Goal: Task Accomplishment & Management: Manage account settings

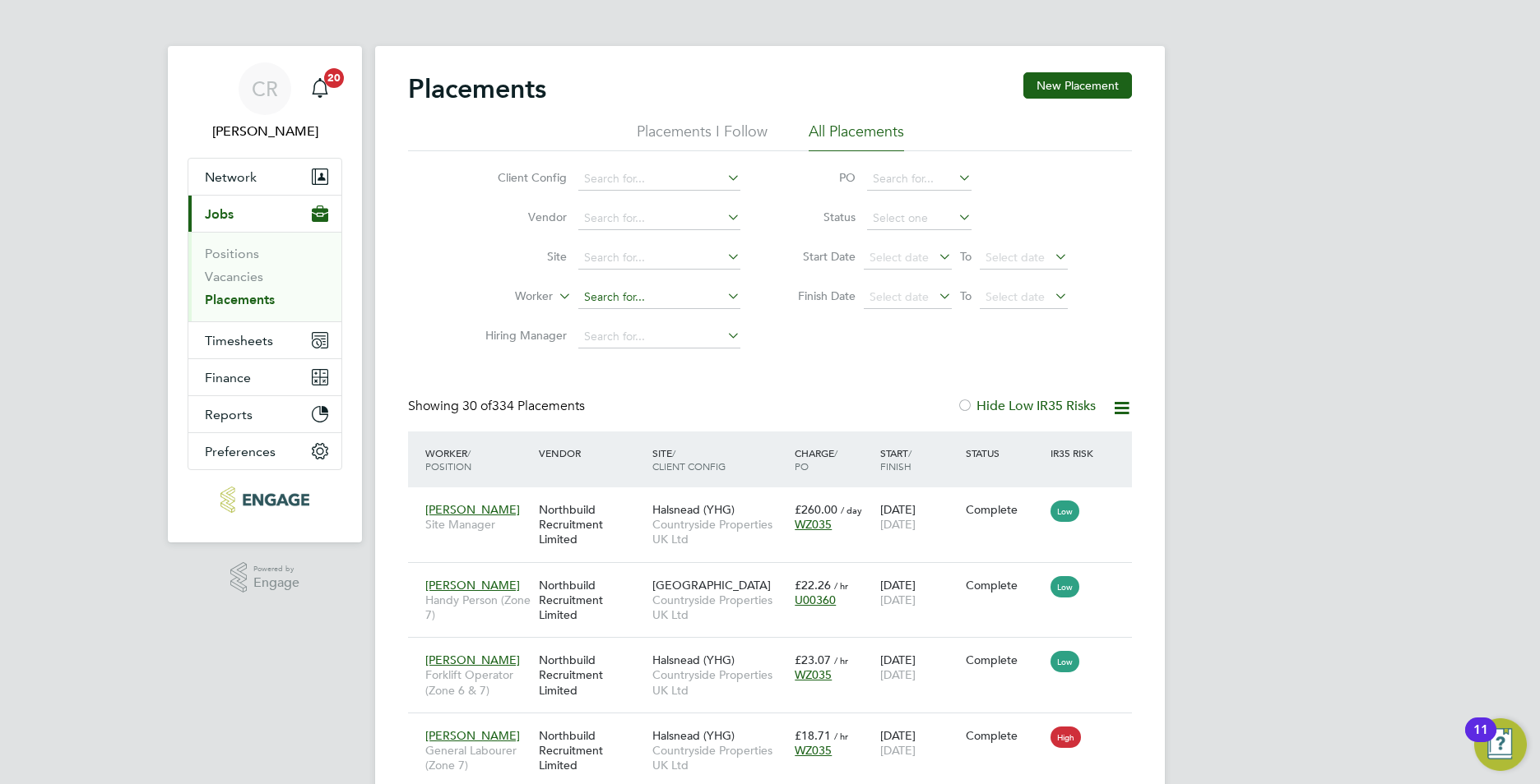
click at [595, 291] on input at bounding box center [659, 297] width 162 height 23
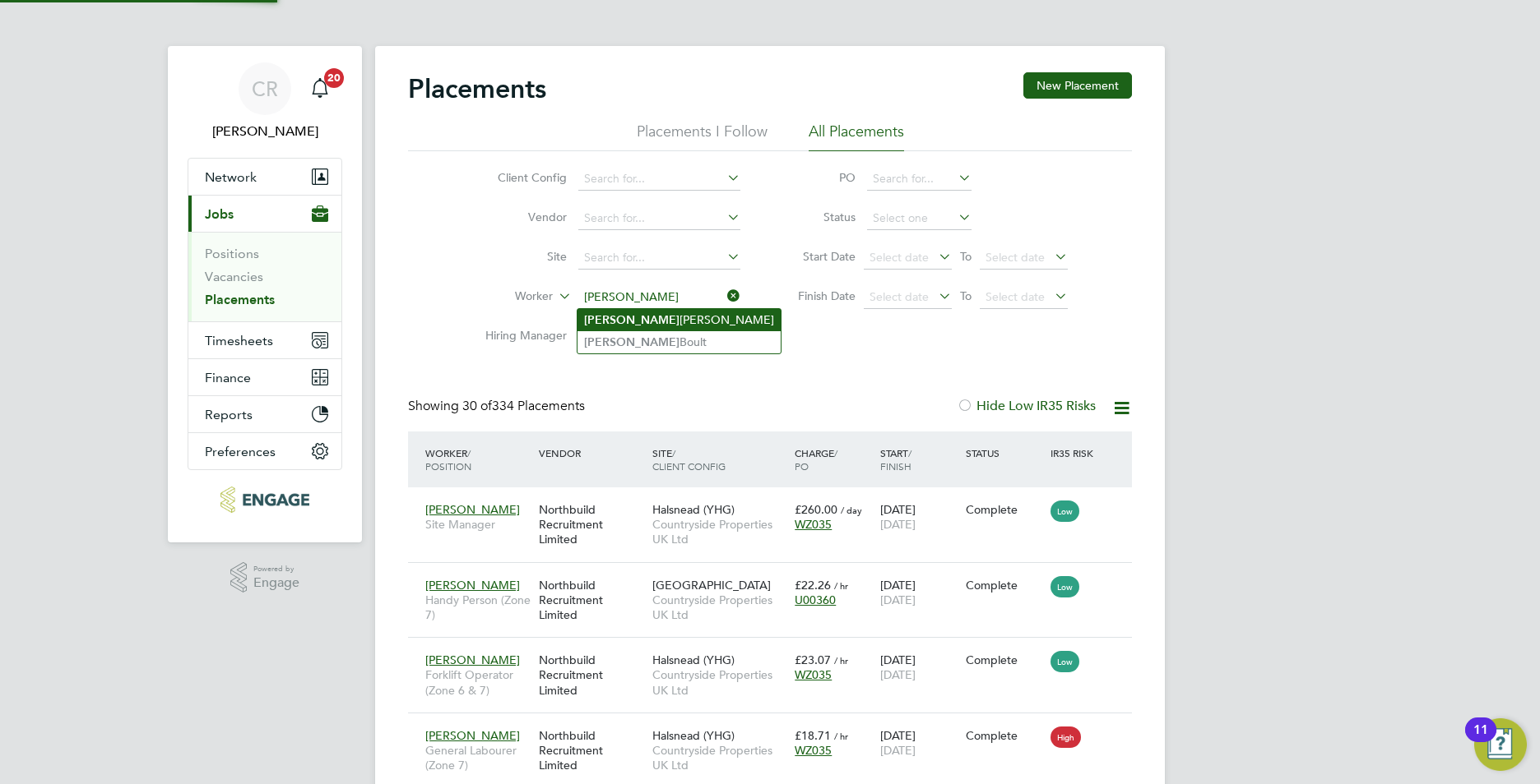
click at [612, 319] on li "[PERSON_NAME] [PERSON_NAME]" at bounding box center [679, 320] width 203 height 22
type input "[PERSON_NAME]"
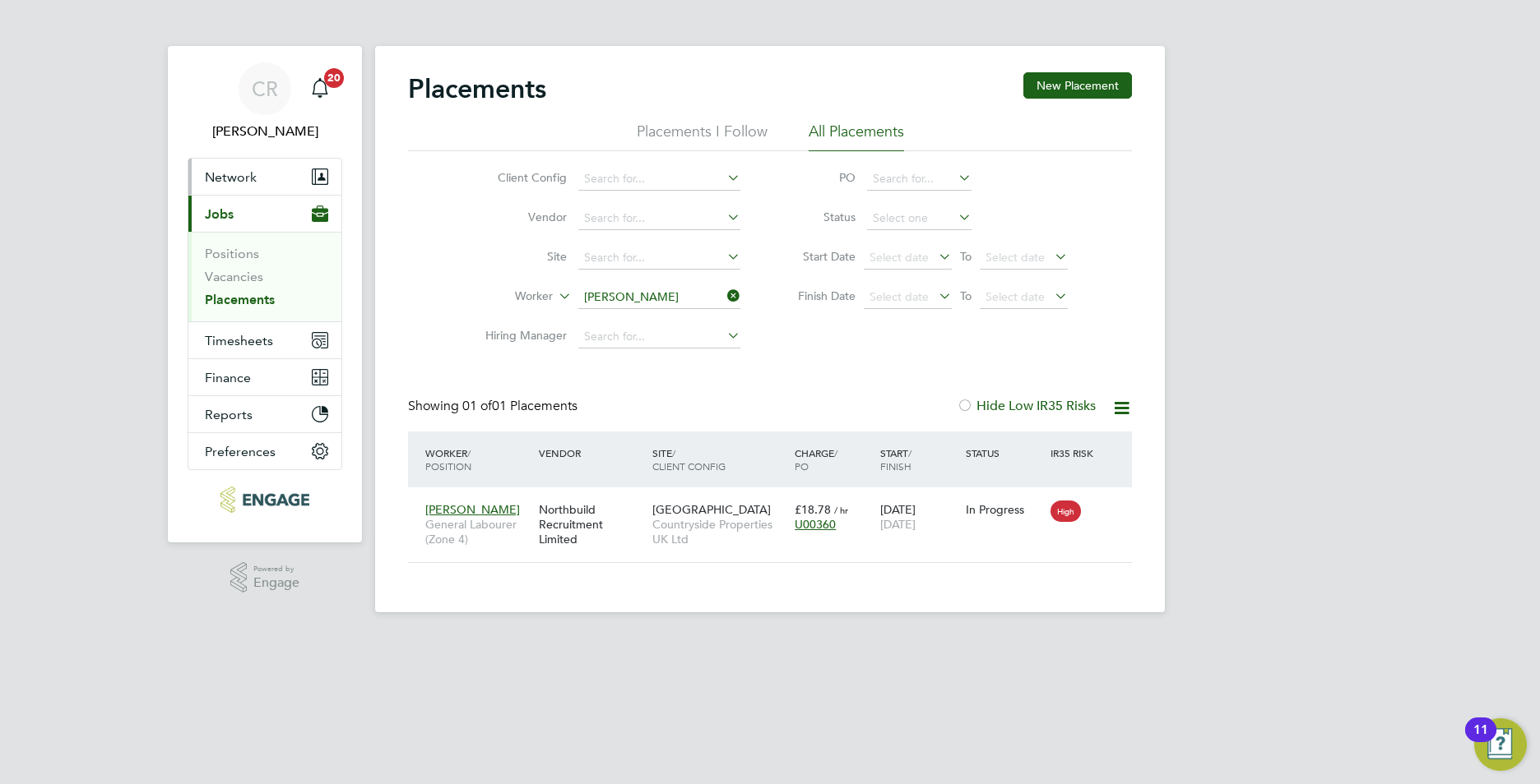
click at [246, 170] on span "Network" at bounding box center [230, 177] width 52 height 16
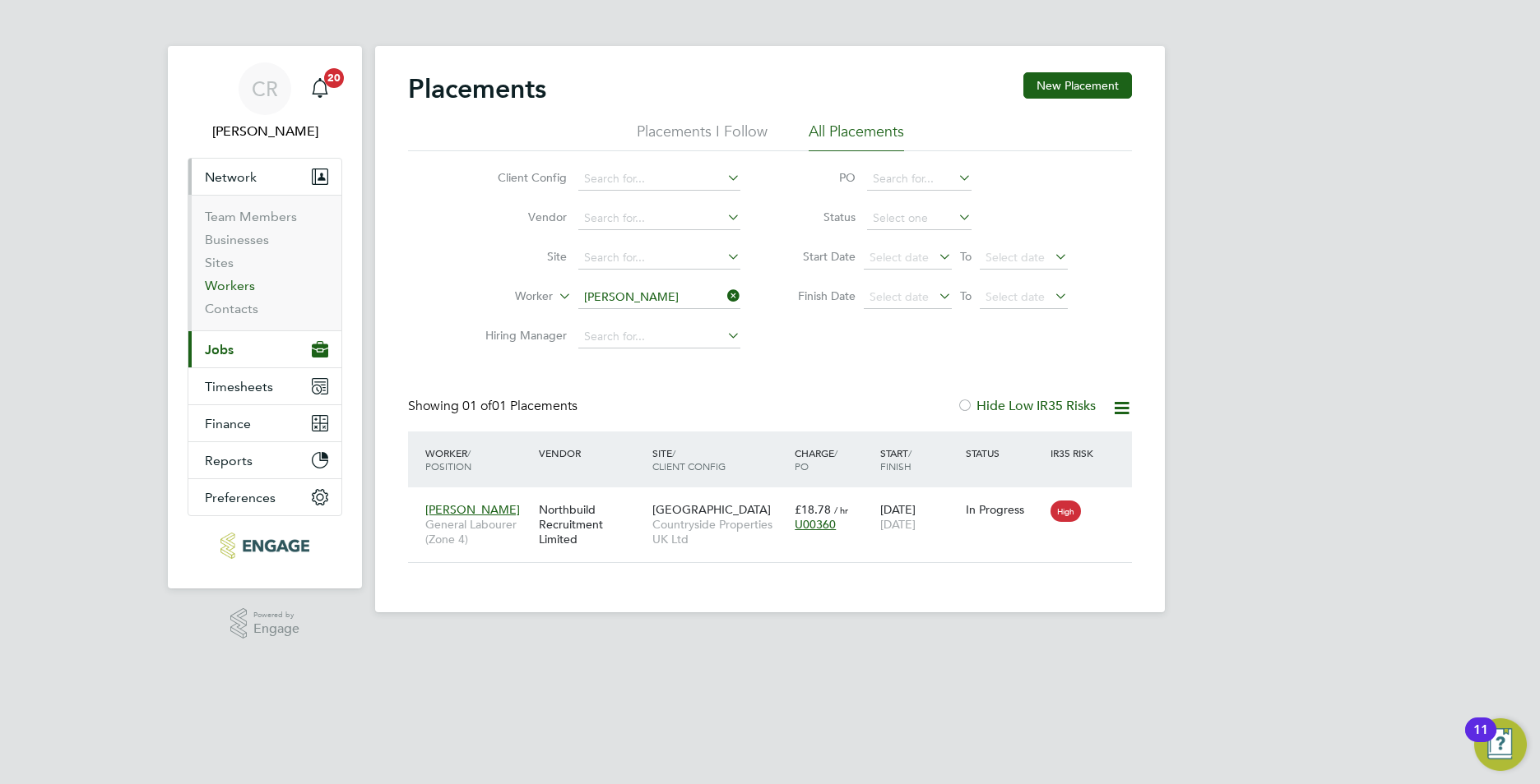
click at [233, 280] on link "Workers" at bounding box center [229, 286] width 50 height 16
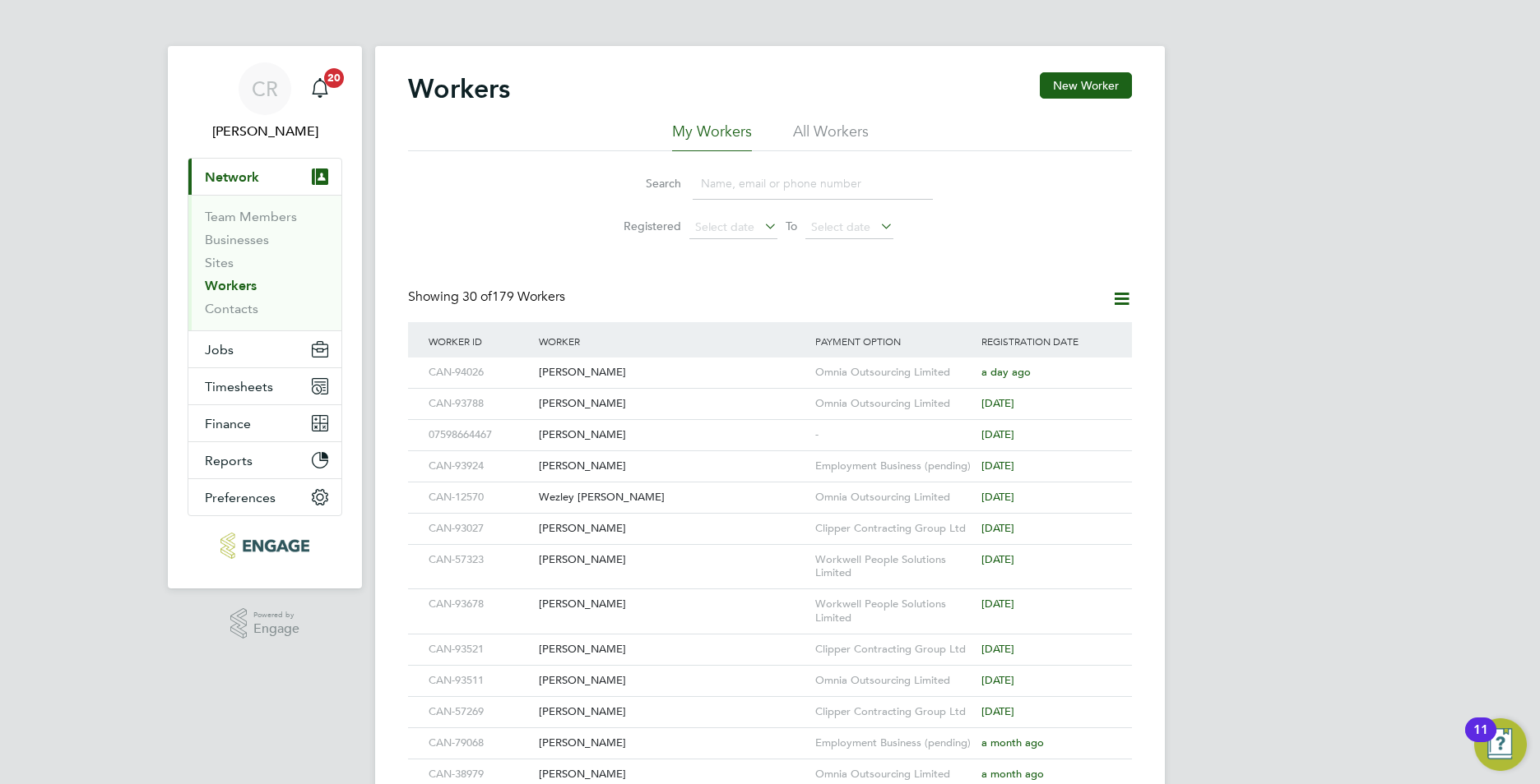
click at [729, 183] on input at bounding box center [812, 184] width 240 height 32
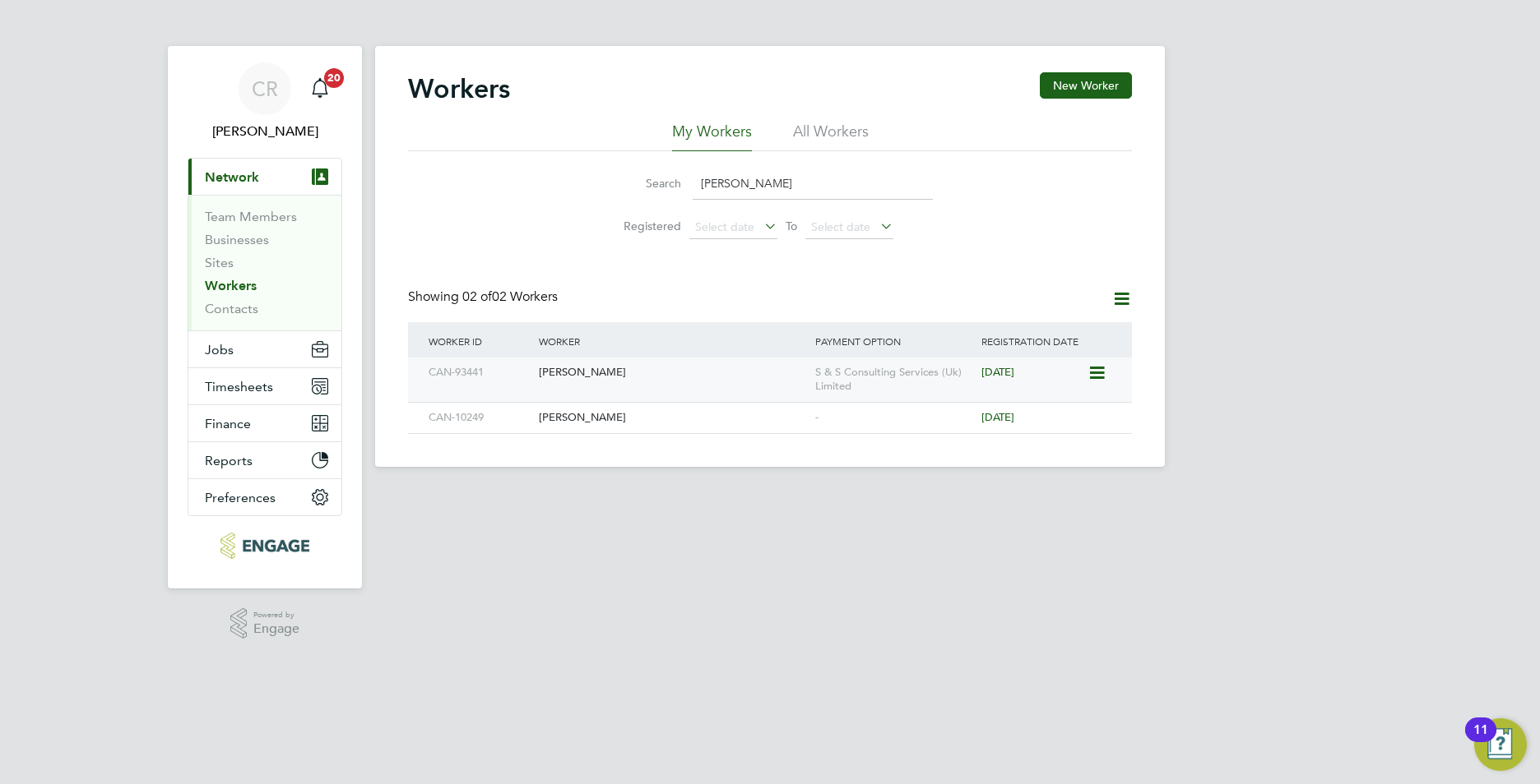
type input "[PERSON_NAME]"
click at [629, 369] on div "[PERSON_NAME]" at bounding box center [672, 372] width 276 height 31
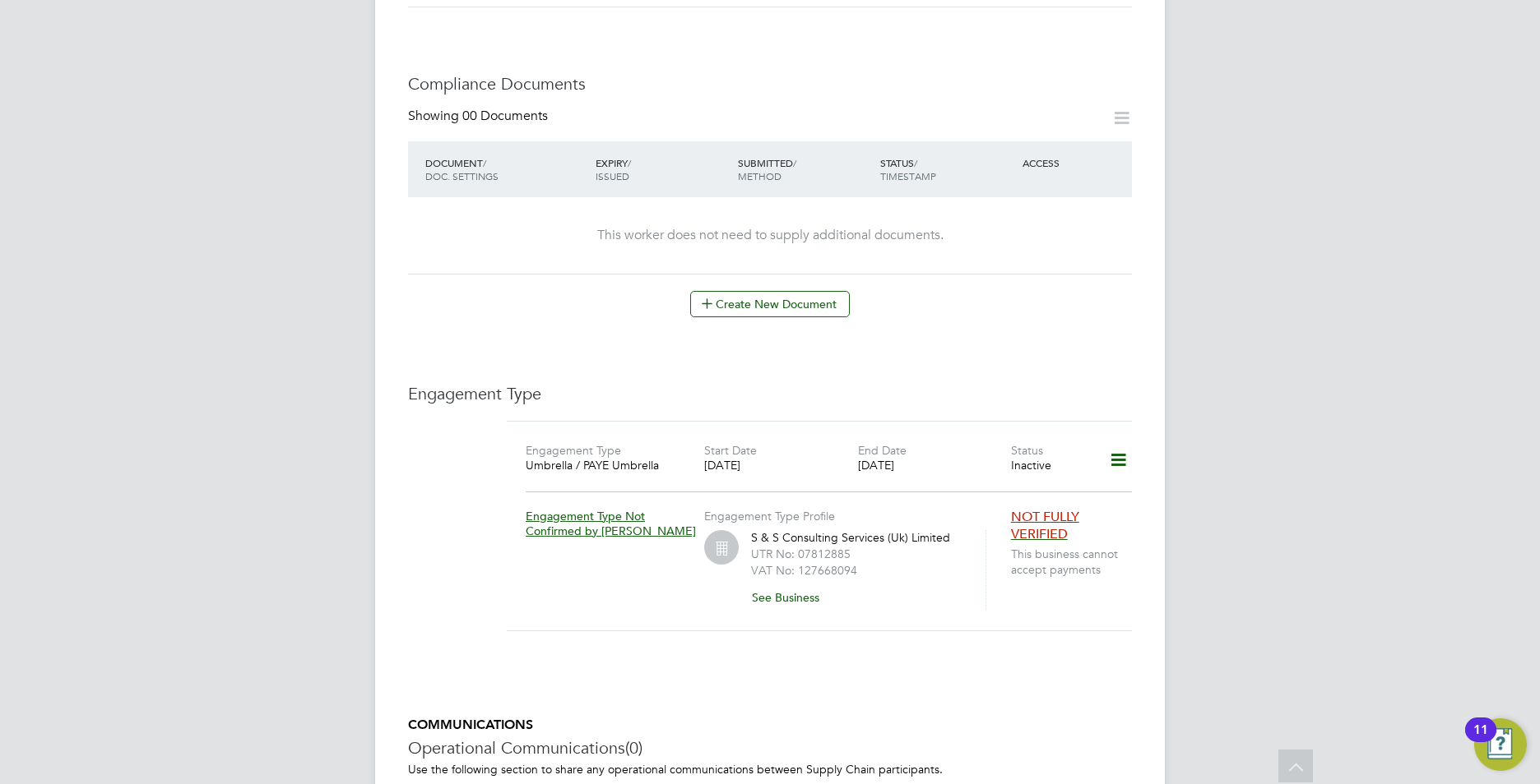
scroll to position [822, 0]
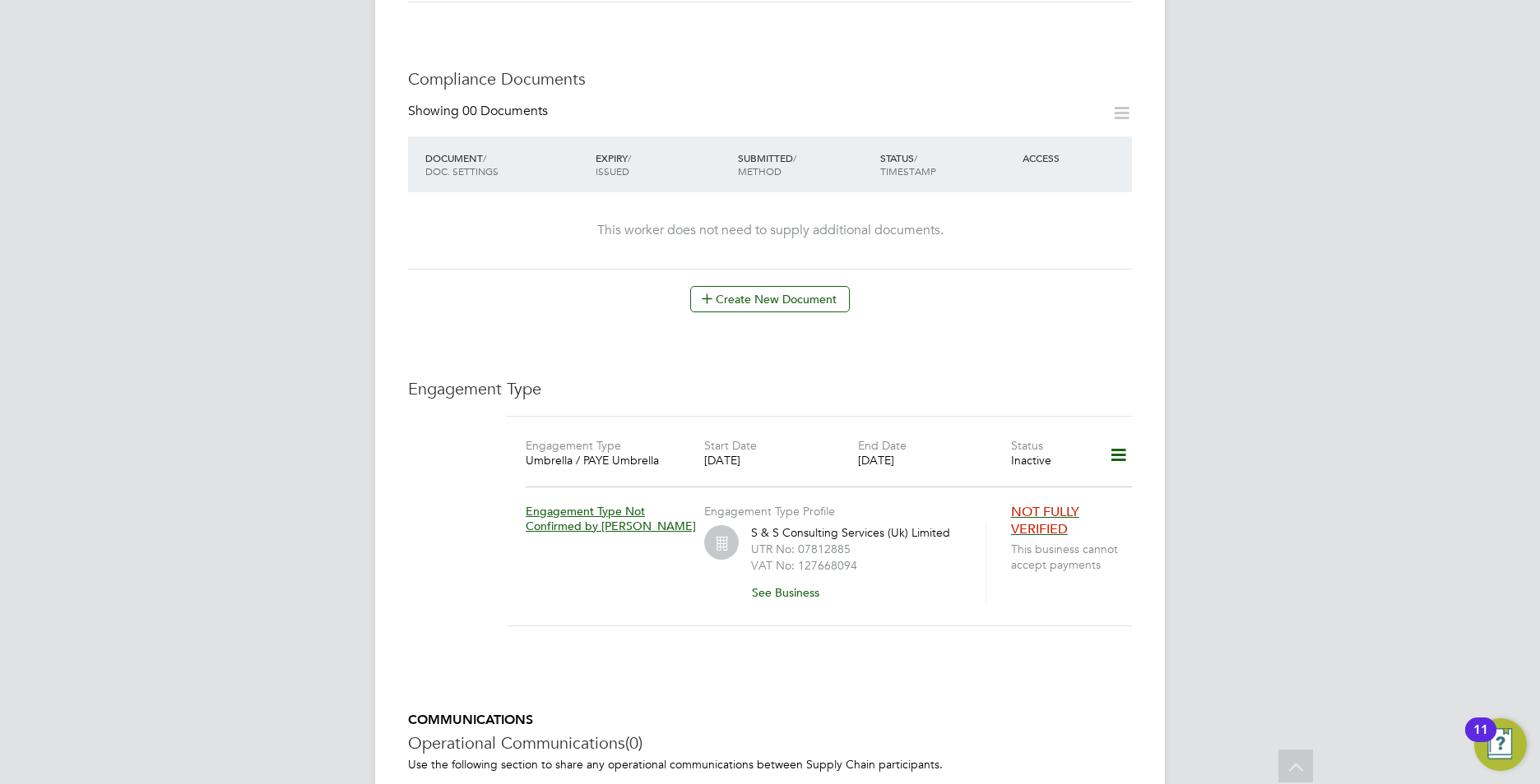
click at [1131, 437] on icon at bounding box center [1118, 454] width 29 height 38
click at [1012, 489] on li "Edit Engagement Type" at bounding box center [1031, 487] width 188 height 23
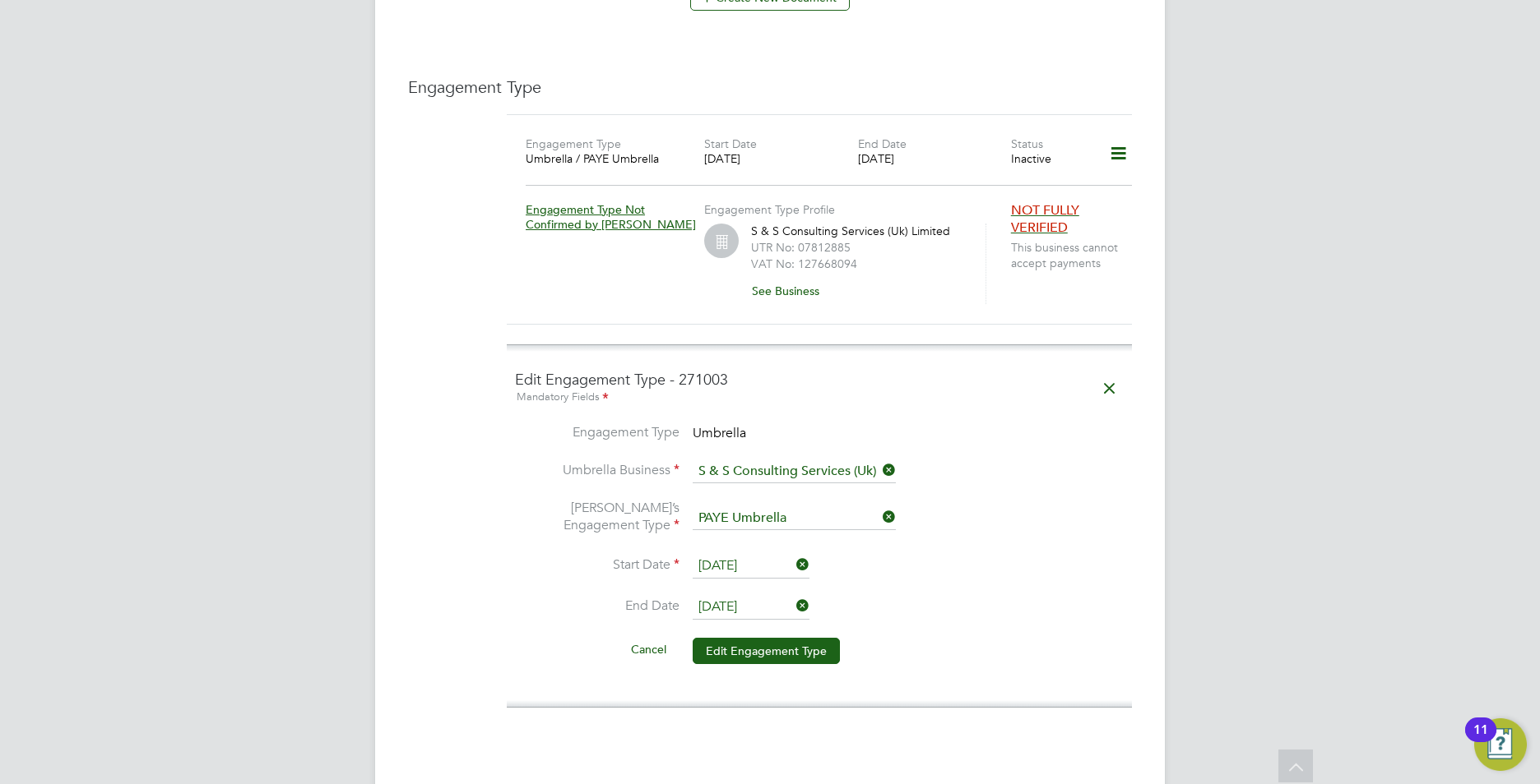
scroll to position [1151, 0]
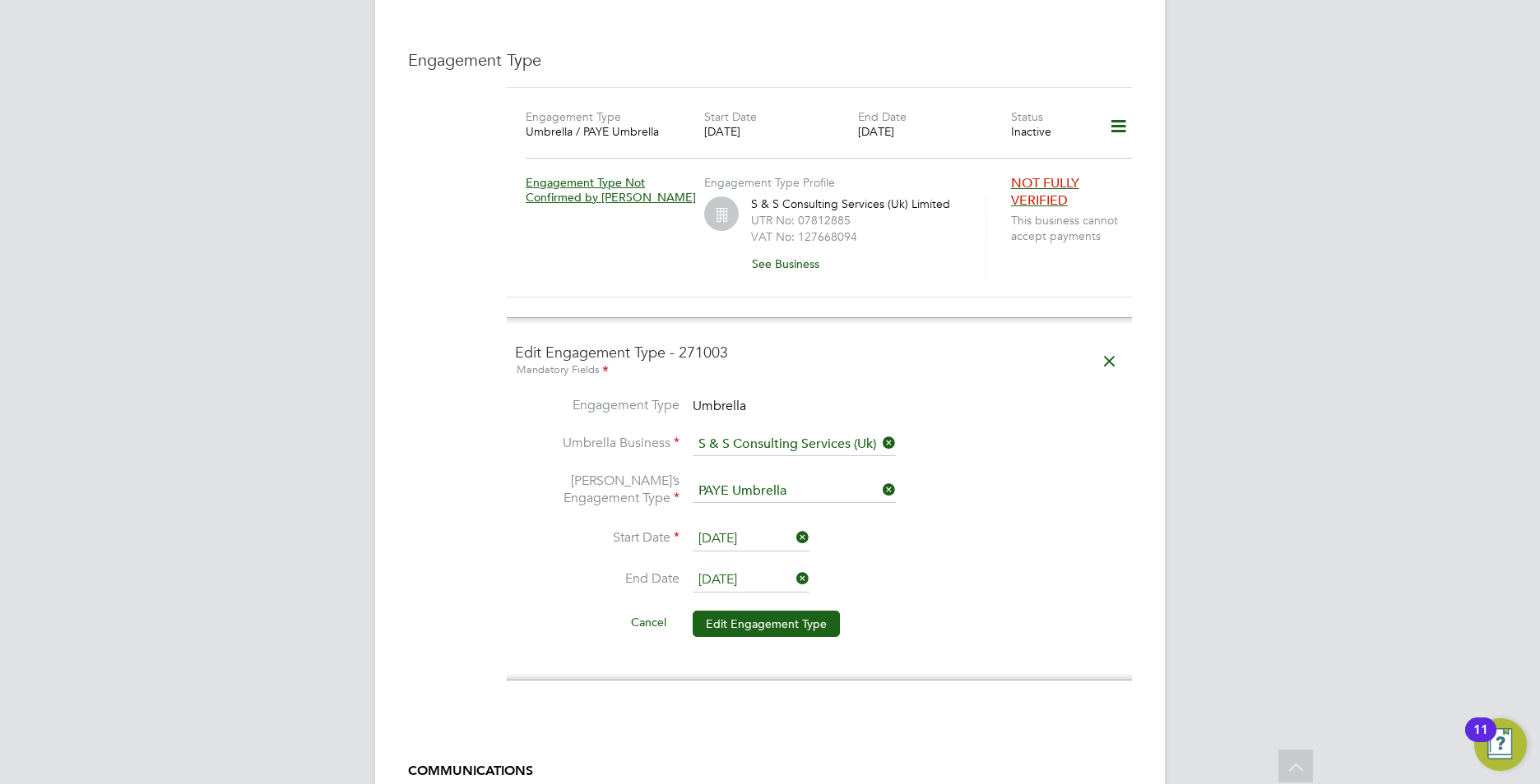
click at [760, 568] on input "19 Sep 2025" at bounding box center [751, 580] width 117 height 24
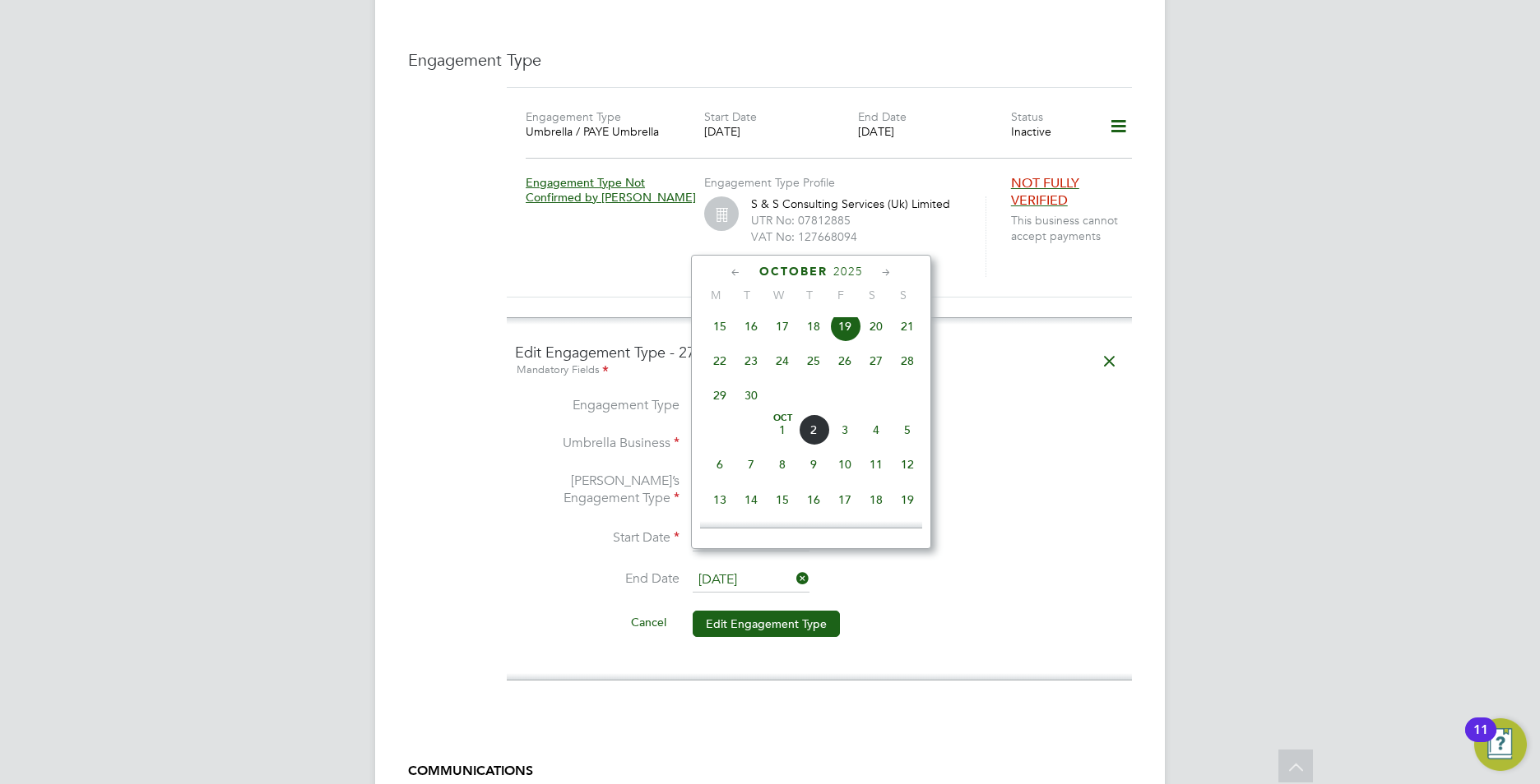
scroll to position [898, 0]
click at [845, 489] on span "28" at bounding box center [845, 476] width 31 height 31
click at [767, 568] on input "28 Nov 2025" at bounding box center [751, 580] width 117 height 24
click at [849, 421] on span "30" at bounding box center [845, 406] width 31 height 31
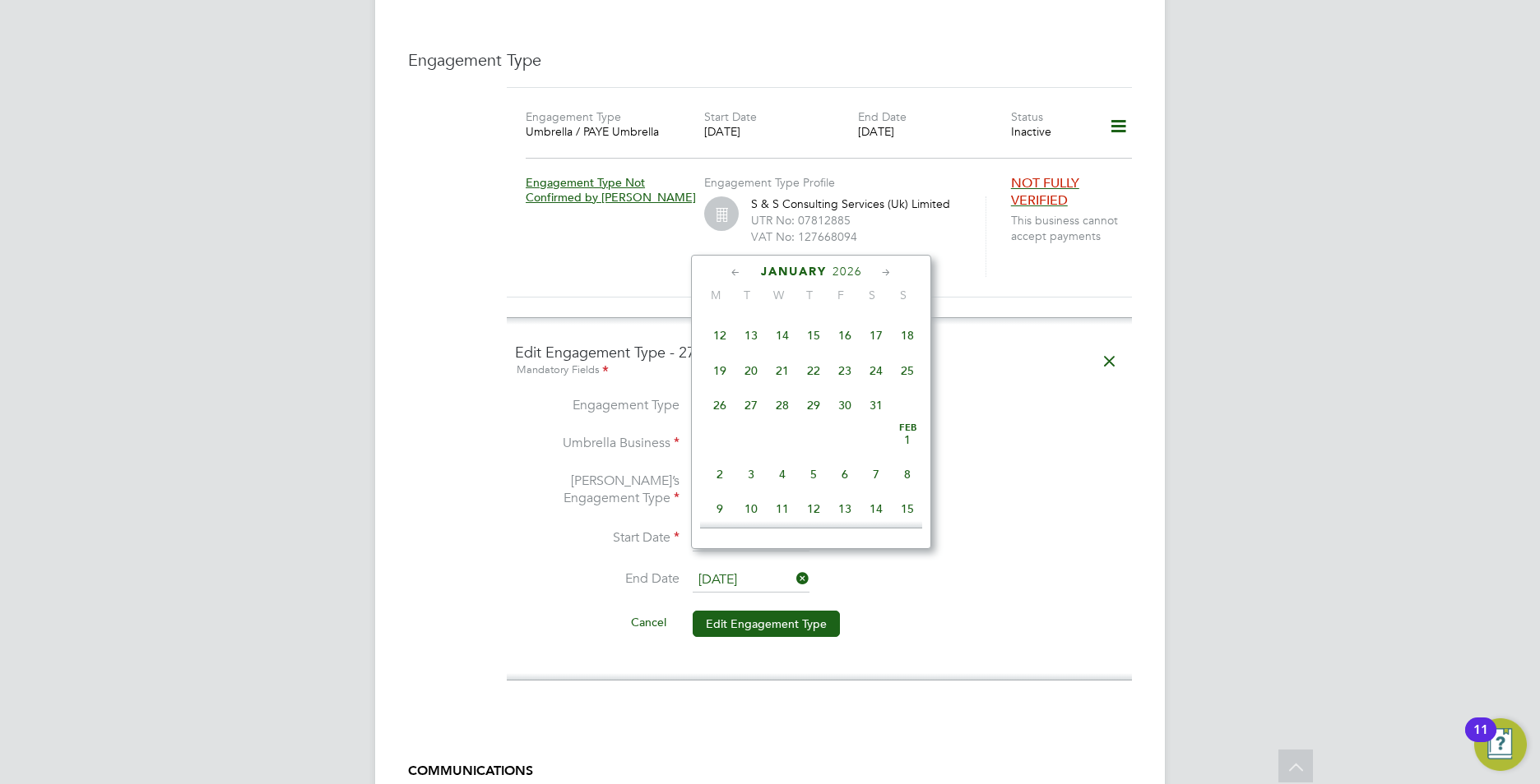
type input "30 Jan 2026"
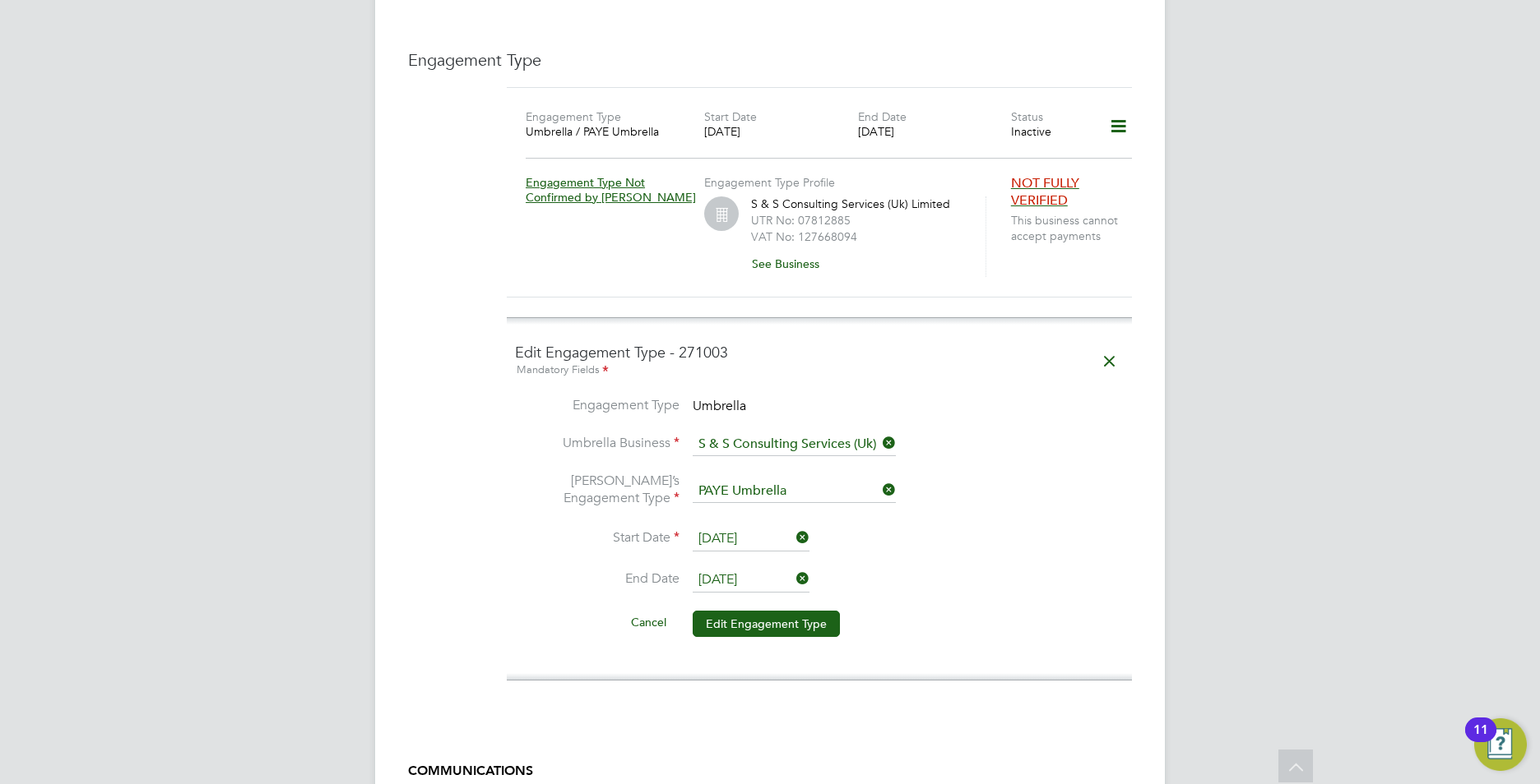
click at [752, 611] on button "Edit Engagement Type" at bounding box center [766, 624] width 147 height 26
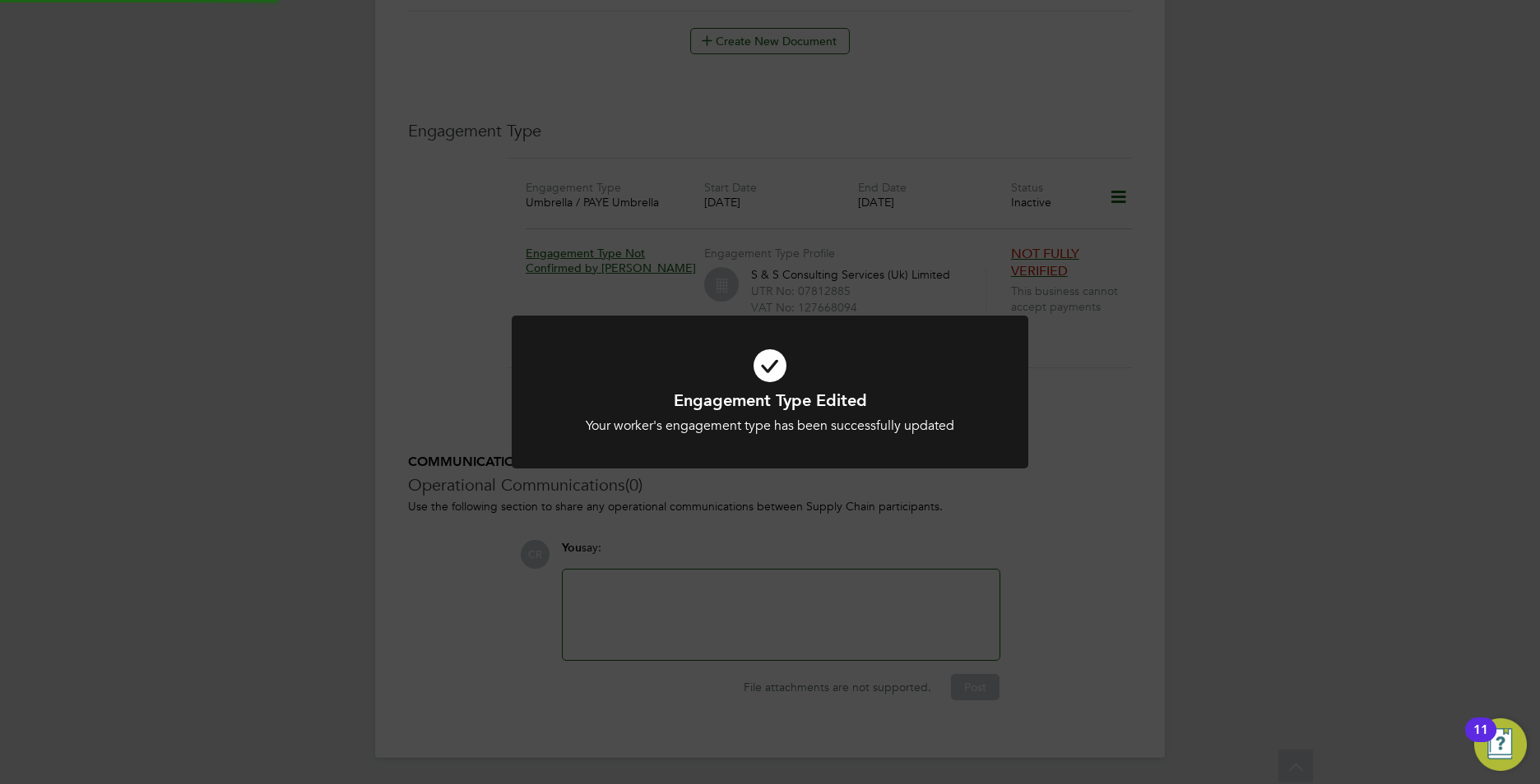
scroll to position [1063, 0]
drag, startPoint x: 412, startPoint y: 270, endPoint x: 359, endPoint y: 159, distance: 123.0
click at [410, 265] on div "Engagement Type Edited Your worker's engagement type has been successfully upda…" at bounding box center [770, 392] width 1540 height 784
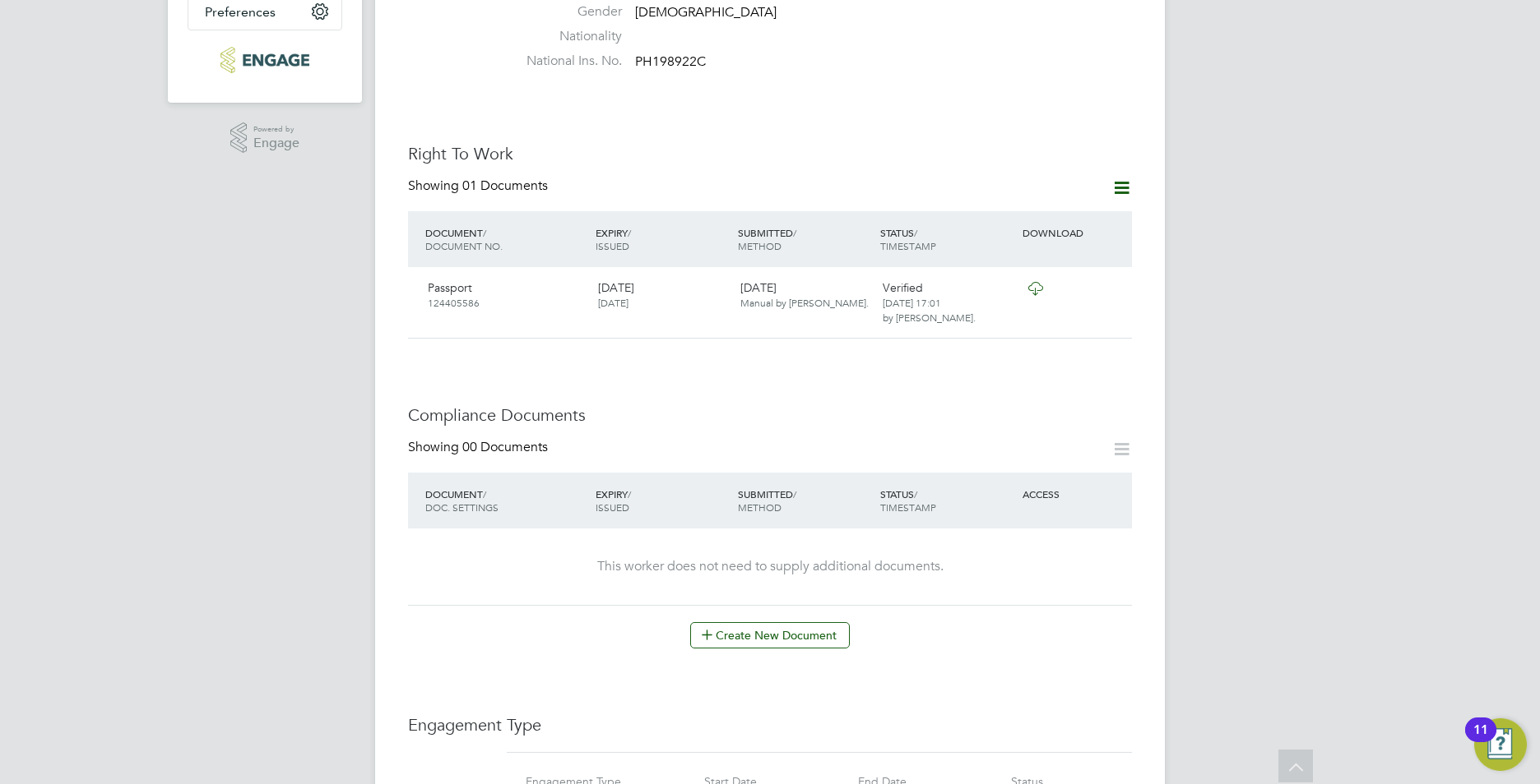
scroll to position [740, 0]
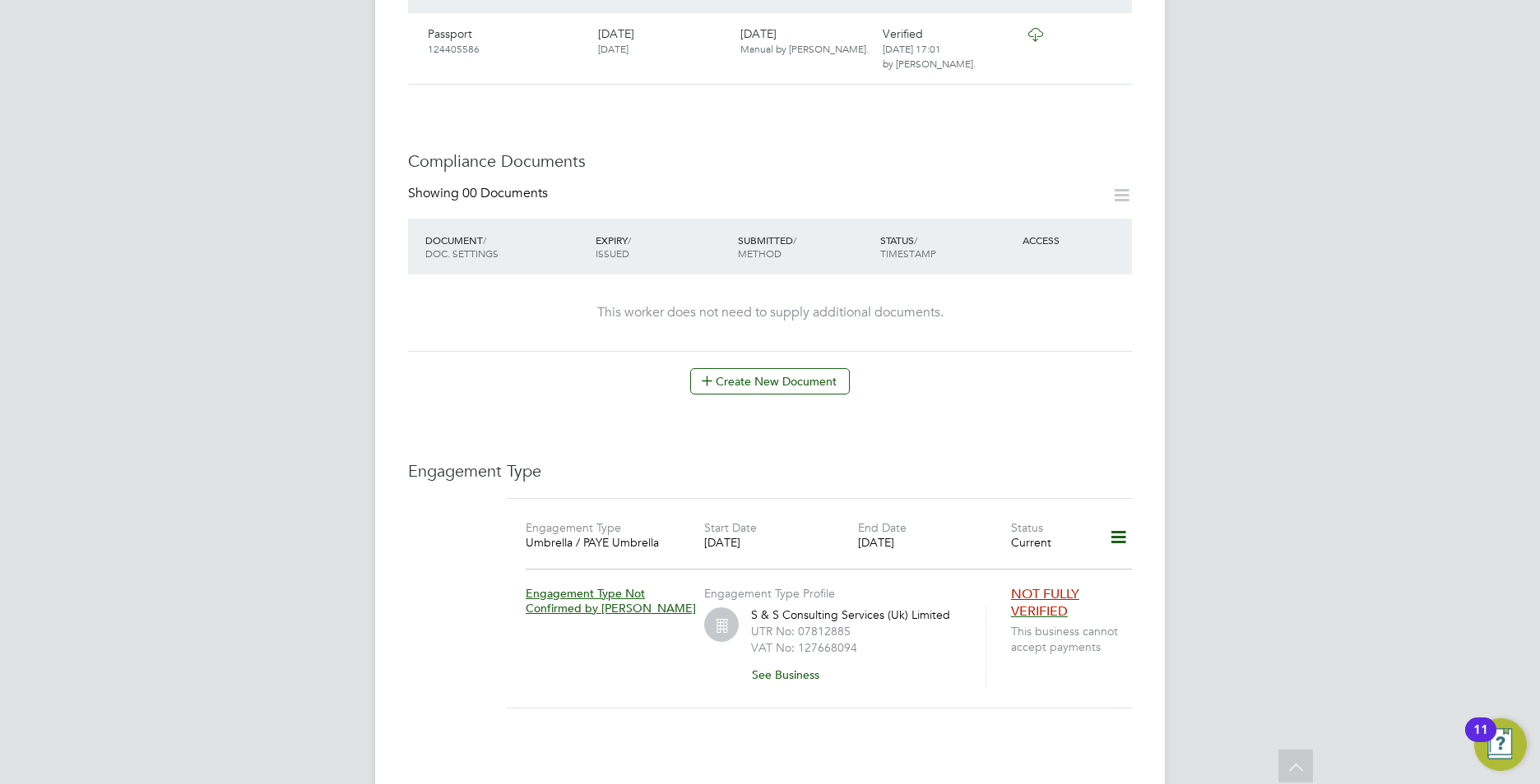
click at [1118, 524] on icon at bounding box center [1118, 537] width 29 height 38
click at [923, 368] on div "Create New Document" at bounding box center [770, 381] width 724 height 26
click at [1031, 589] on span "NOT FULLY VERIFIED" at bounding box center [1045, 603] width 68 height 34
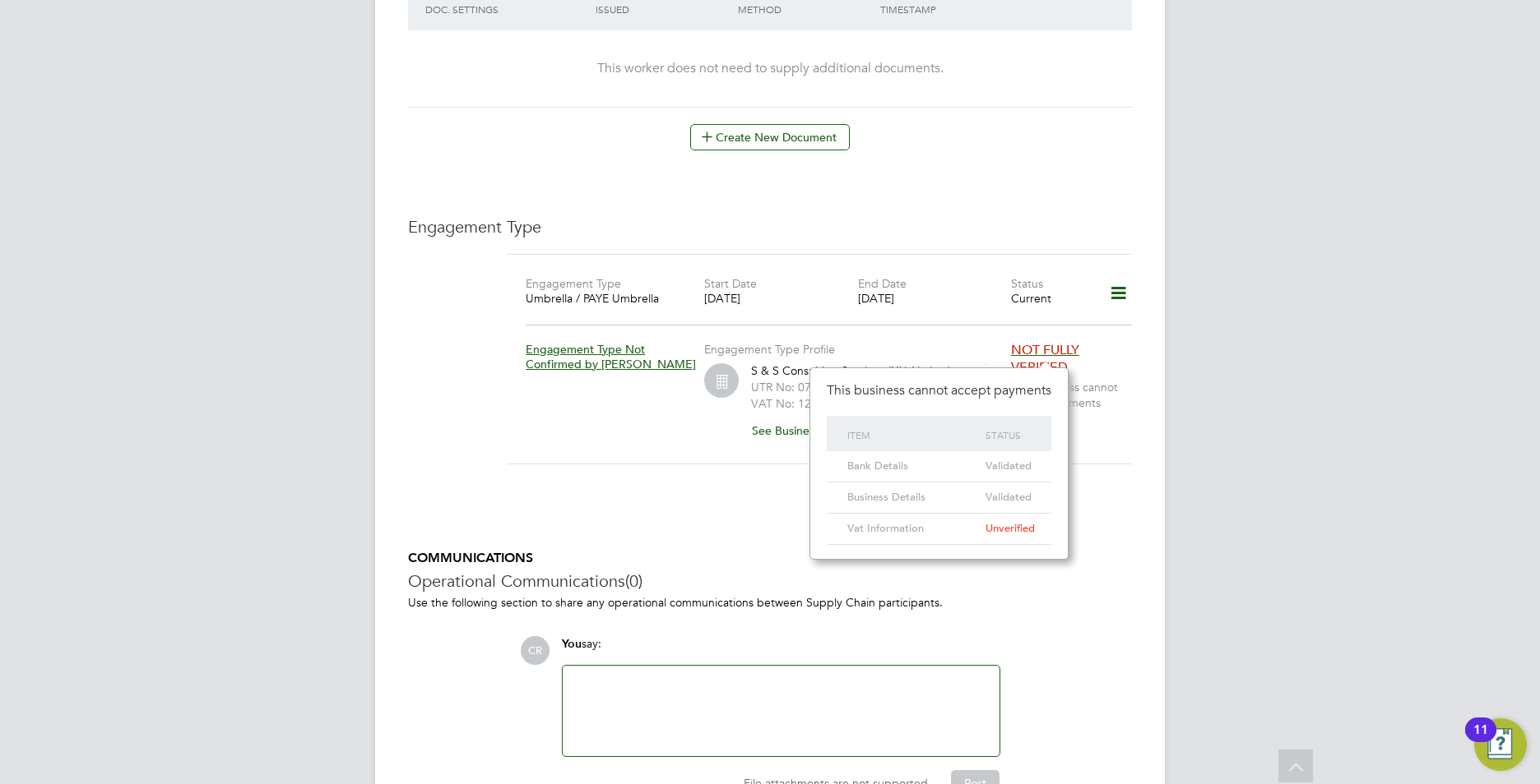
scroll to position [987, 0]
click at [939, 214] on h3 "Engagement Type" at bounding box center [770, 225] width 724 height 21
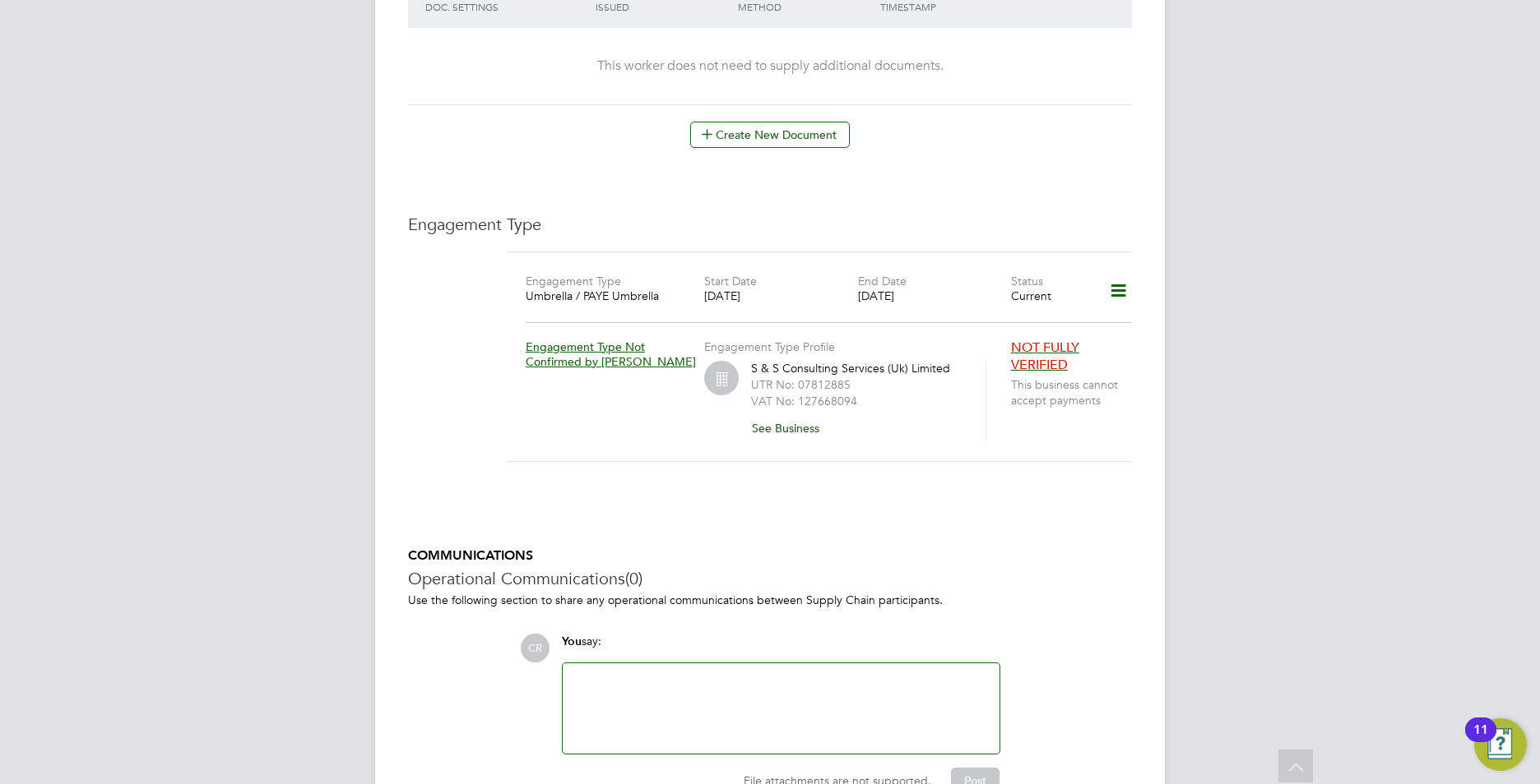
click at [1118, 272] on icon at bounding box center [1118, 290] width 29 height 38
click at [993, 319] on li "Edit Engagement Type" at bounding box center [1031, 323] width 188 height 23
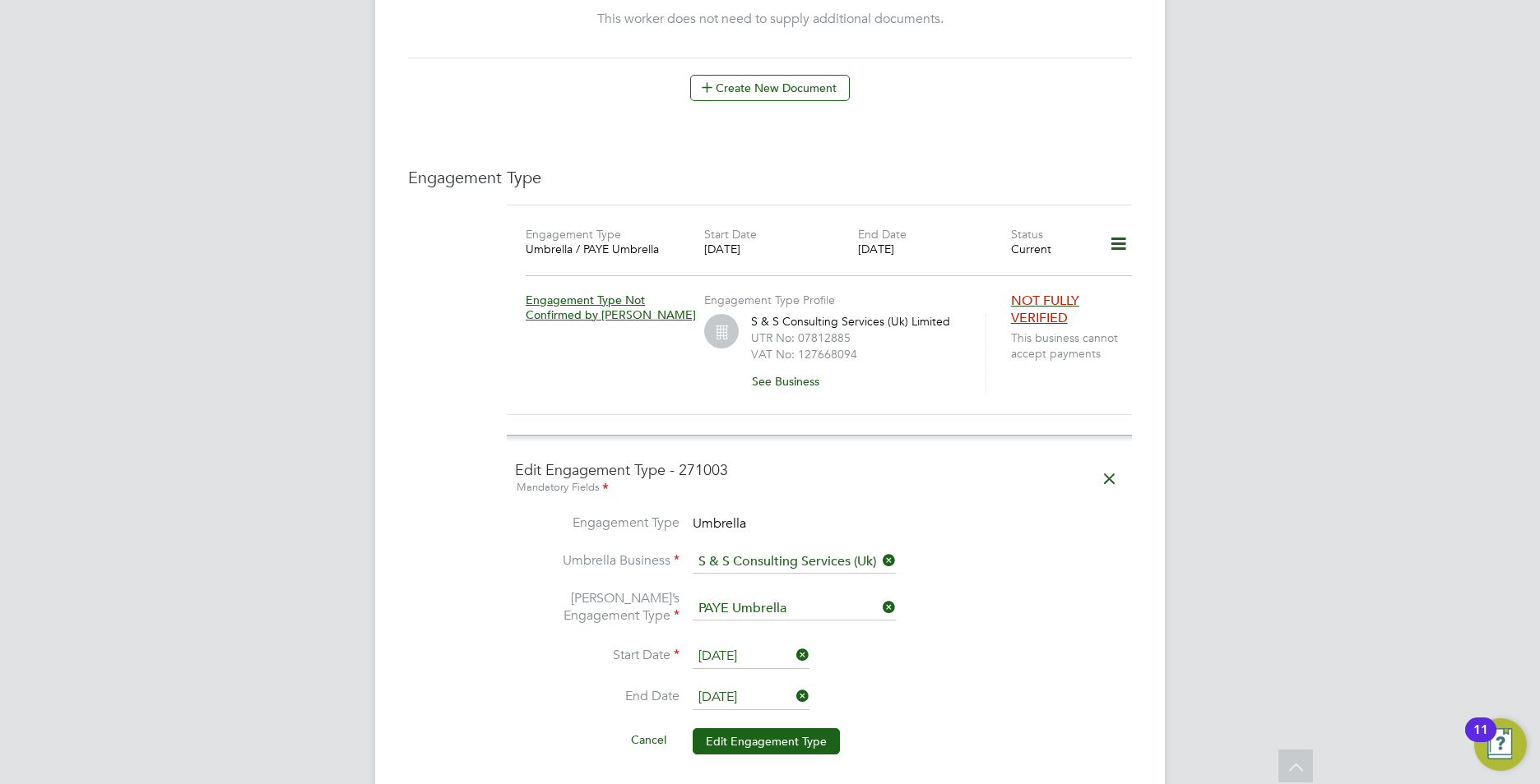
scroll to position [867, 0]
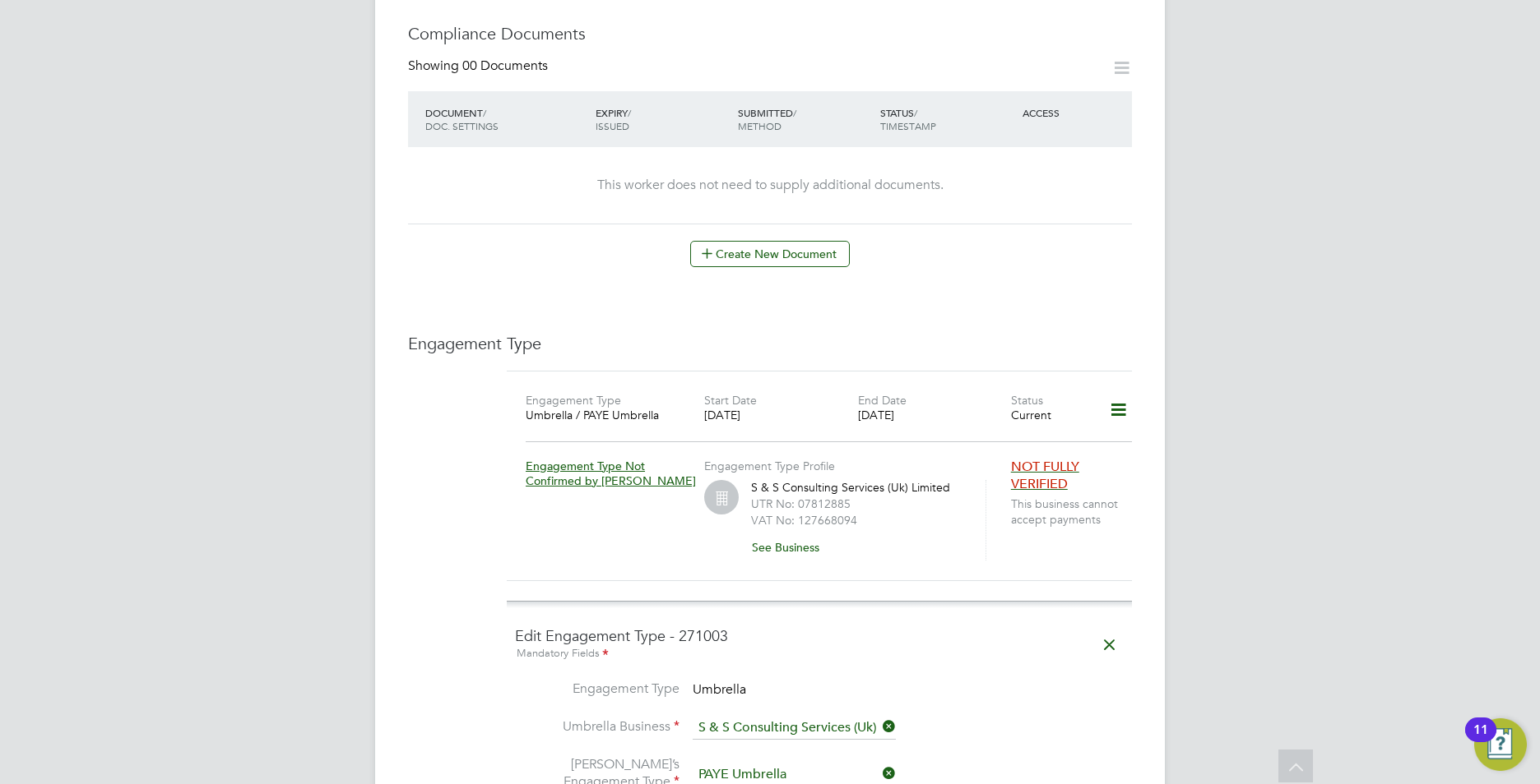
click at [1122, 392] on icon at bounding box center [1118, 410] width 29 height 38
click at [1025, 308] on div "Worker Details Follow SA Samuel Aylward m: 07930732102 Personal Details ID CAN-…" at bounding box center [770, 248] width 724 height 2088
click at [1115, 396] on icon at bounding box center [1118, 410] width 29 height 38
click at [951, 353] on div "Engagement Type Engagement Type Umbrella / PAYE Umbrella Start Date 27 May 2025…" at bounding box center [770, 656] width 724 height 648
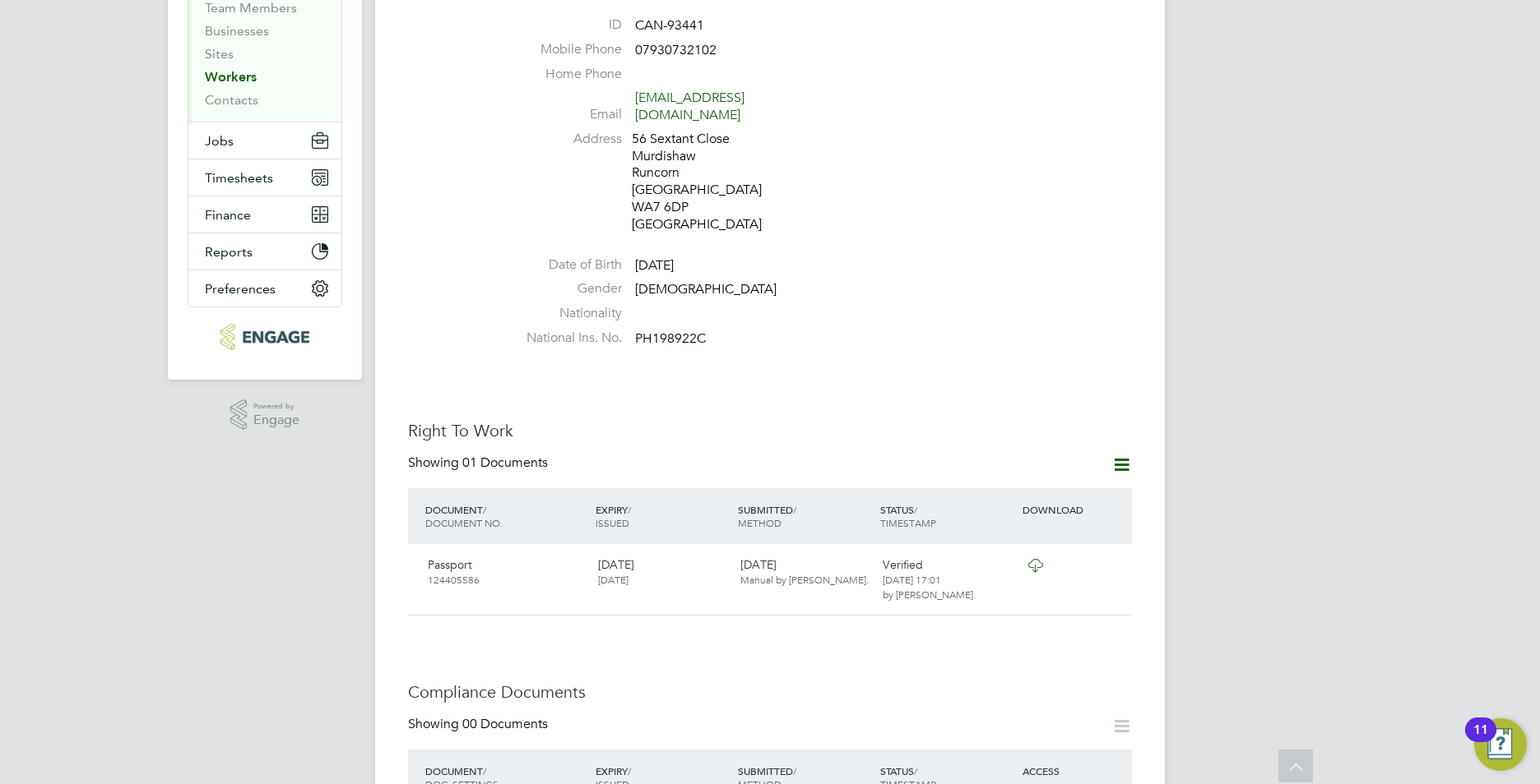
scroll to position [0, 0]
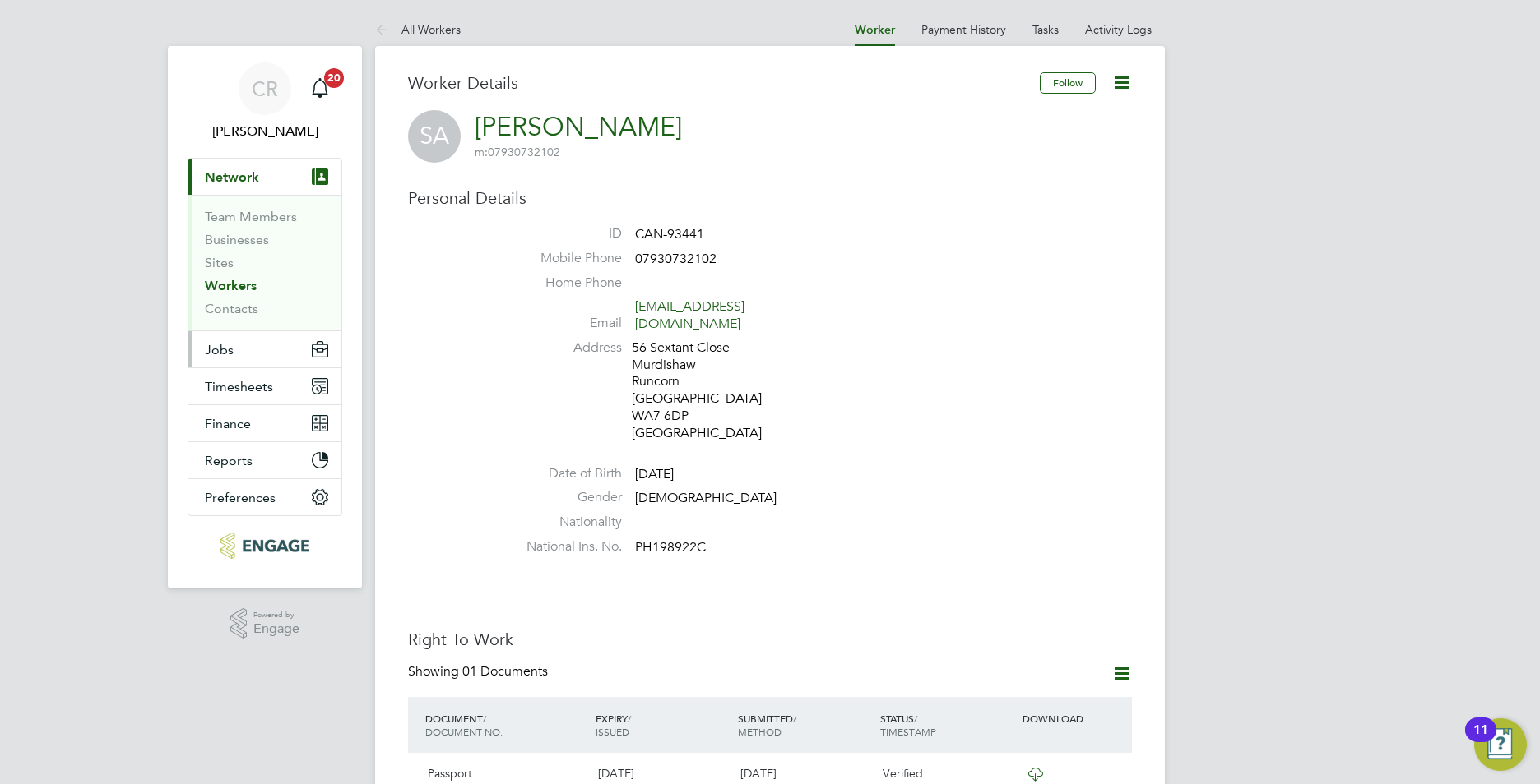
click at [248, 359] on button "Jobs" at bounding box center [264, 349] width 153 height 36
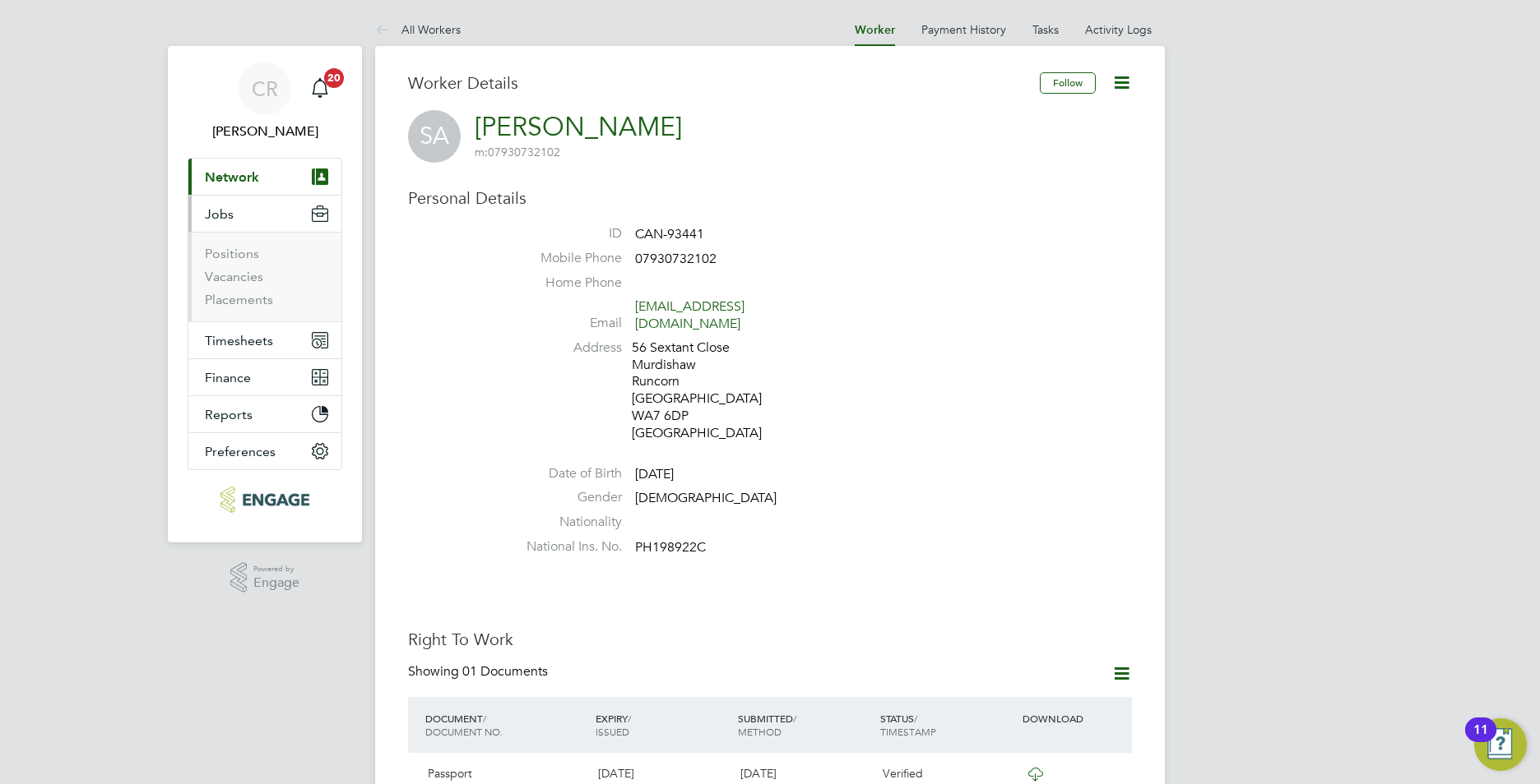
click at [258, 175] on span "Network" at bounding box center [232, 177] width 54 height 16
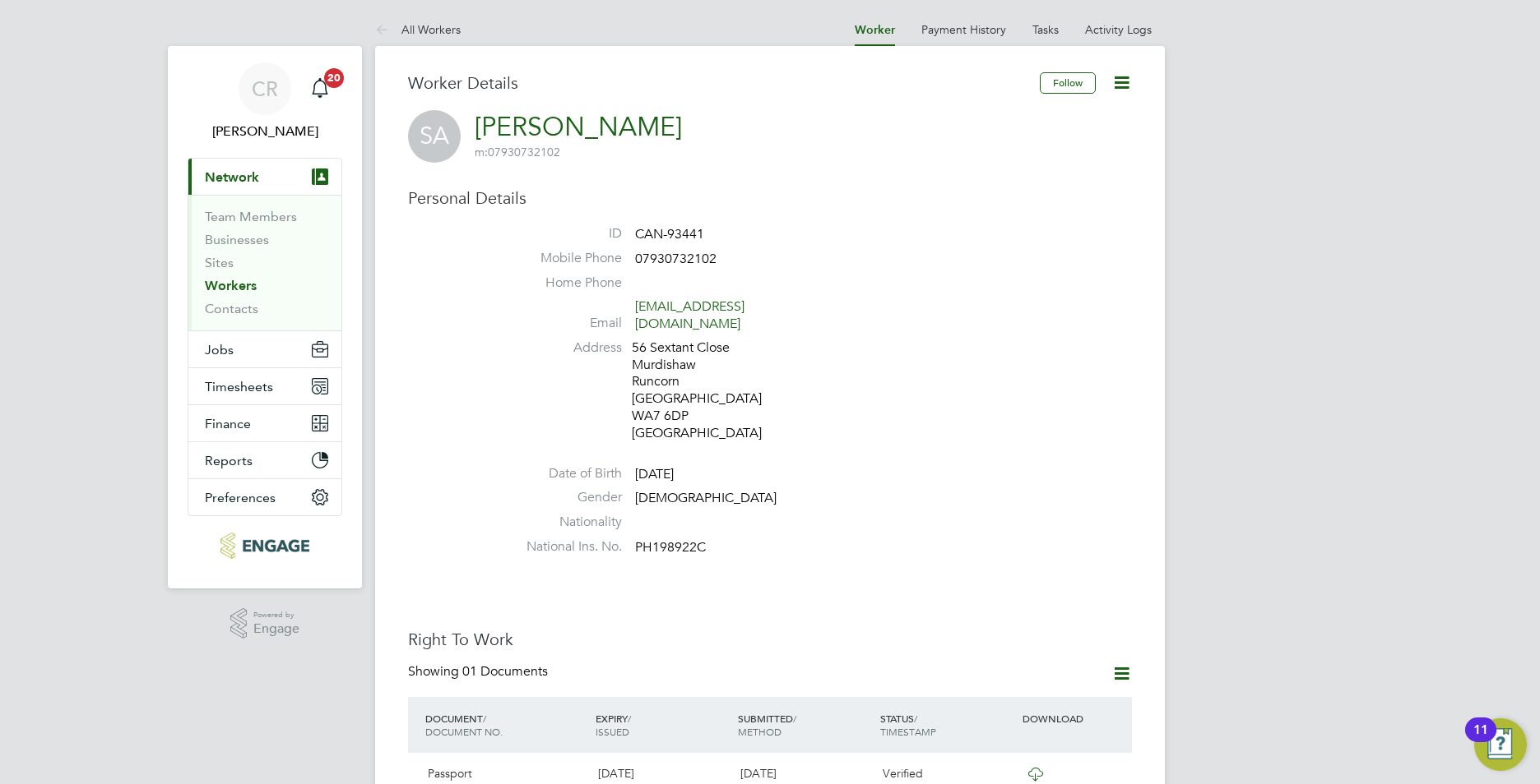
click at [221, 278] on link "Workers" at bounding box center [230, 286] width 52 height 16
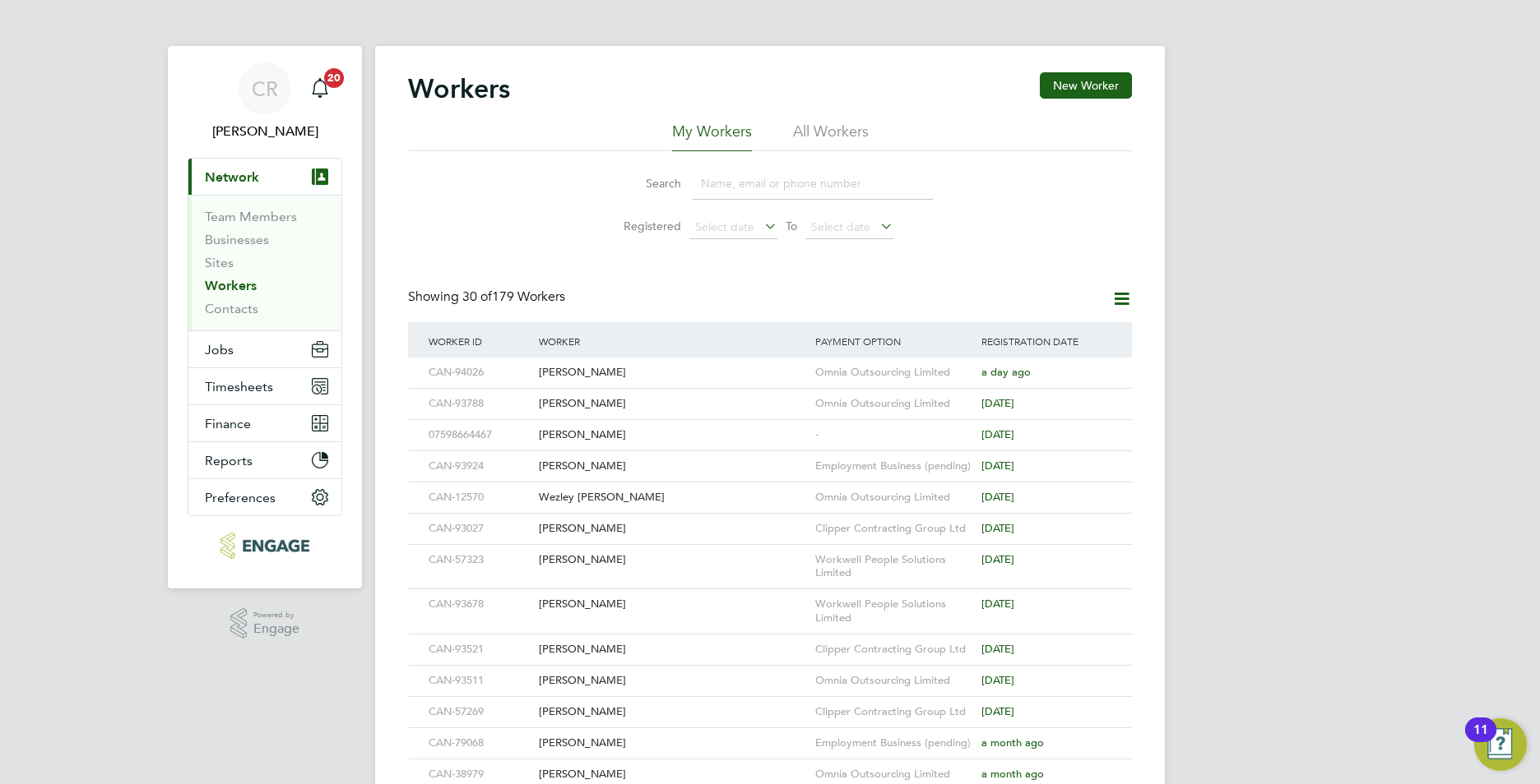
click at [778, 191] on input at bounding box center [812, 184] width 240 height 32
click at [720, 173] on input at bounding box center [812, 184] width 240 height 32
drag, startPoint x: 497, startPoint y: 242, endPoint x: 542, endPoint y: 225, distance: 48.1
click at [501, 236] on div "Search Registered Select date To Select date" at bounding box center [770, 199] width 724 height 96
click at [803, 177] on input at bounding box center [812, 184] width 240 height 32
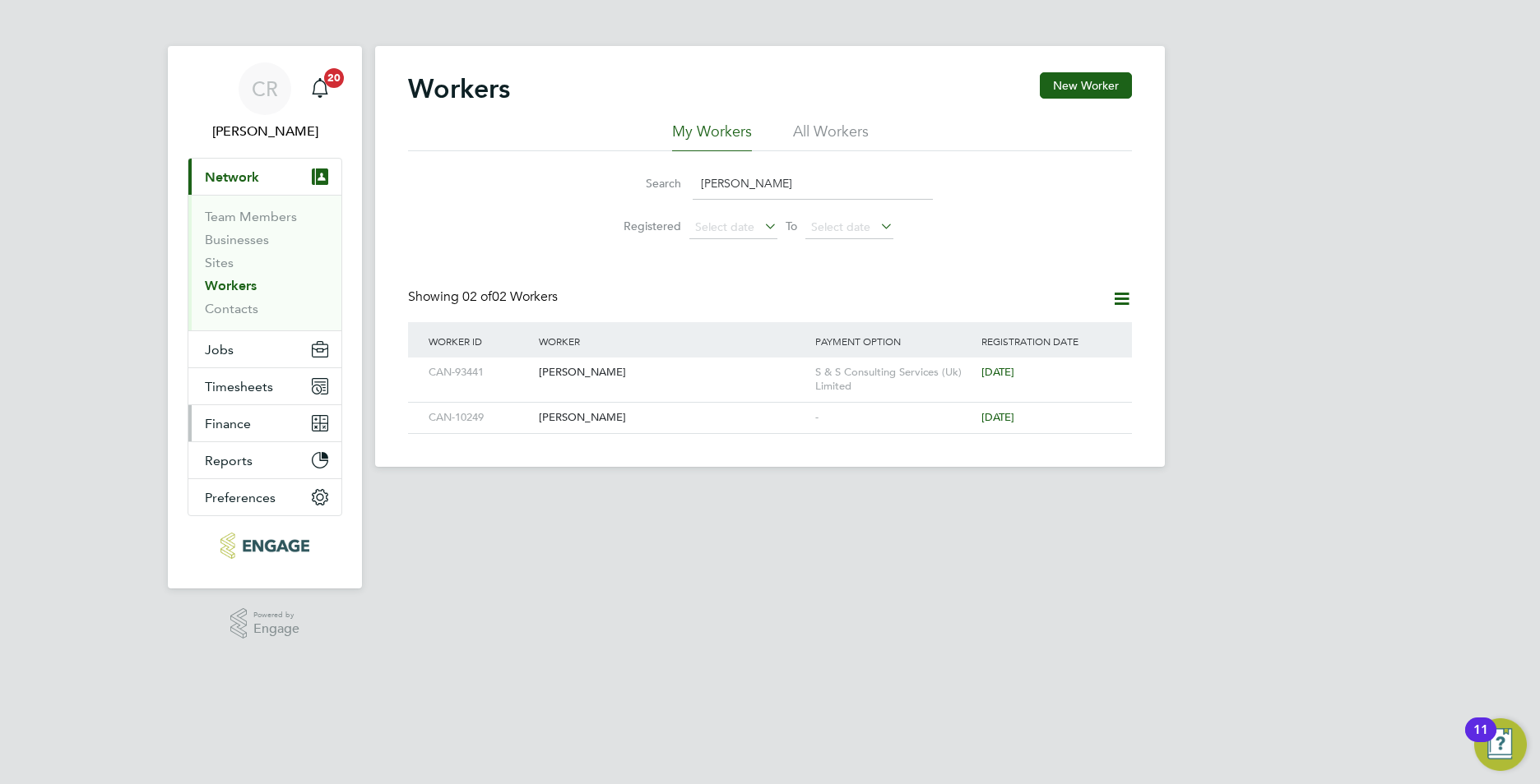
type input "[PERSON_NAME]"
click at [705, 380] on div "[PERSON_NAME]" at bounding box center [672, 372] width 276 height 31
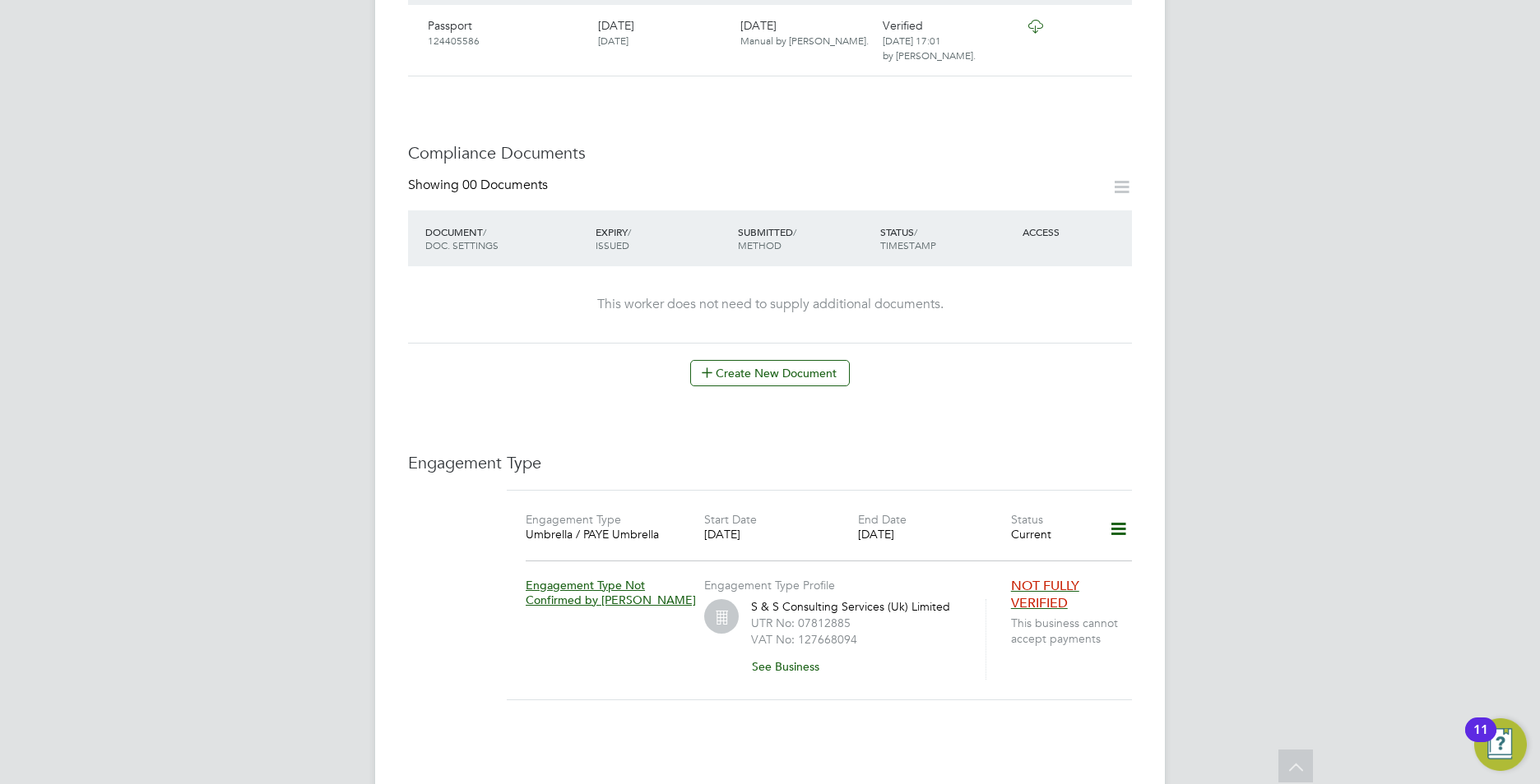
scroll to position [905, 0]
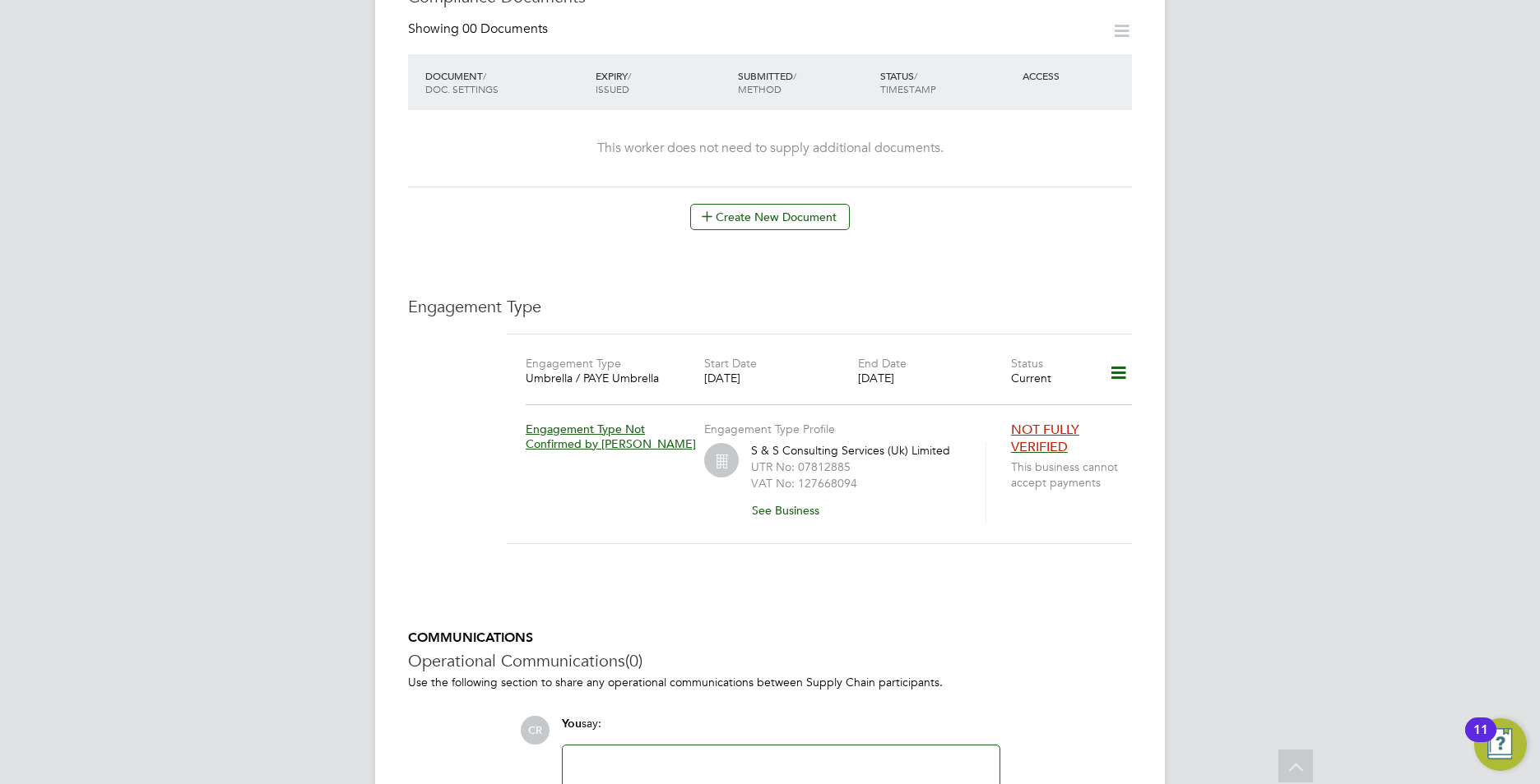
click at [1113, 362] on icon at bounding box center [1118, 372] width 29 height 38
click at [1077, 275] on div "Worker Details Follow SA [PERSON_NAME] m: 07930732102 Personal Details ID CAN-9…" at bounding box center [770, 22] width 724 height 1708
click at [1276, 222] on div "CR [PERSON_NAME] Notifications 20 Applications: Current page: Network Team Memb…" at bounding box center [770, 27] width 1540 height 1864
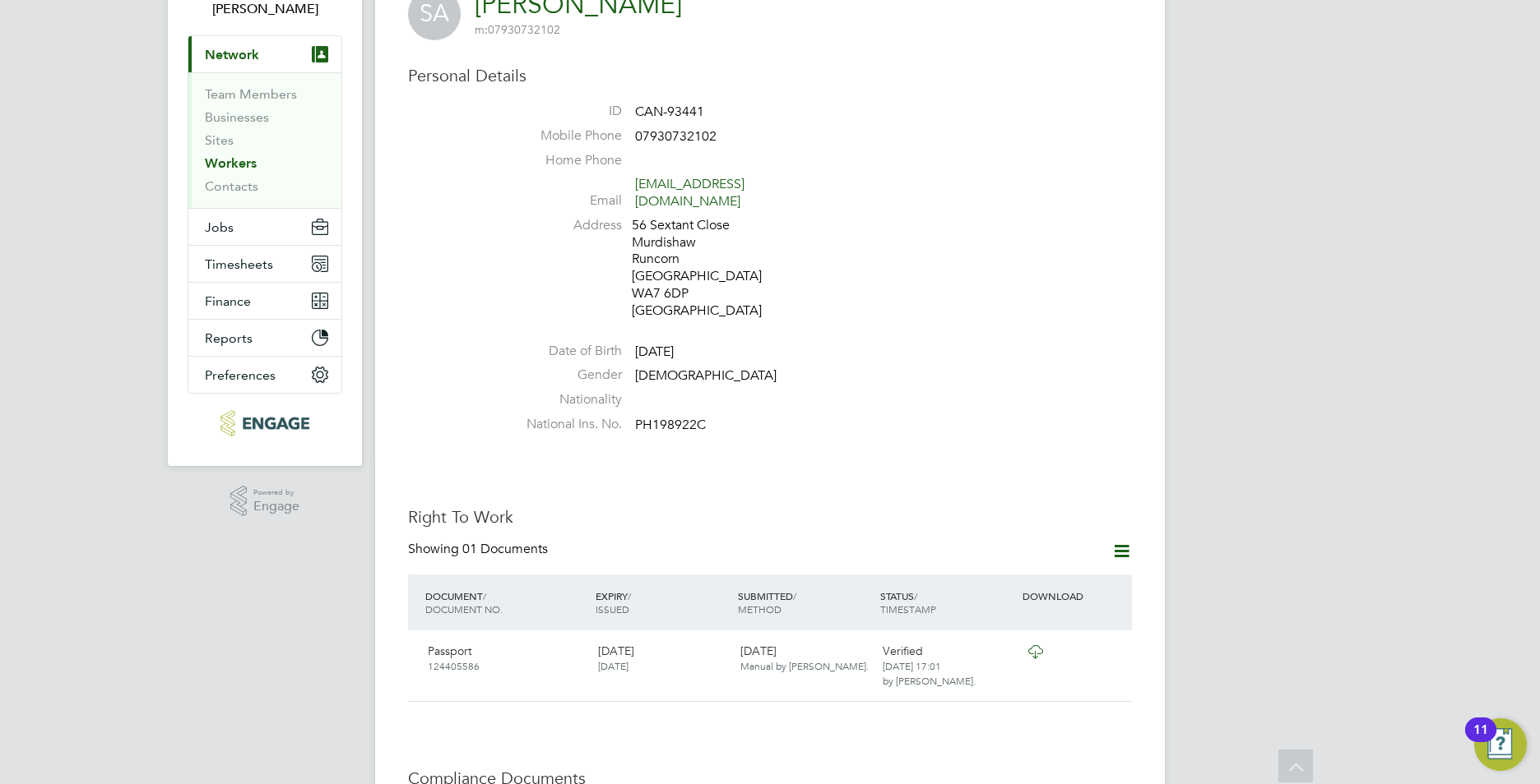
scroll to position [0, 0]
